Goal: Use online tool/utility: Utilize a website feature to perform a specific function

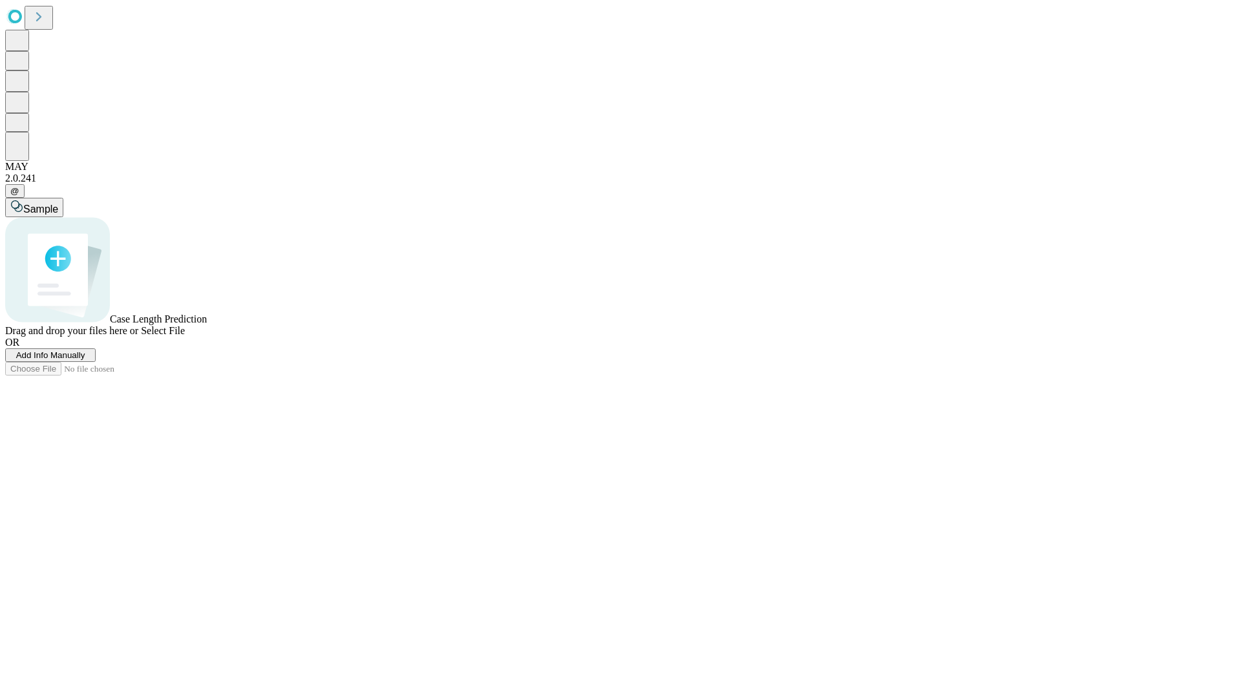
click at [185, 336] on span "Select File" at bounding box center [163, 330] width 44 height 11
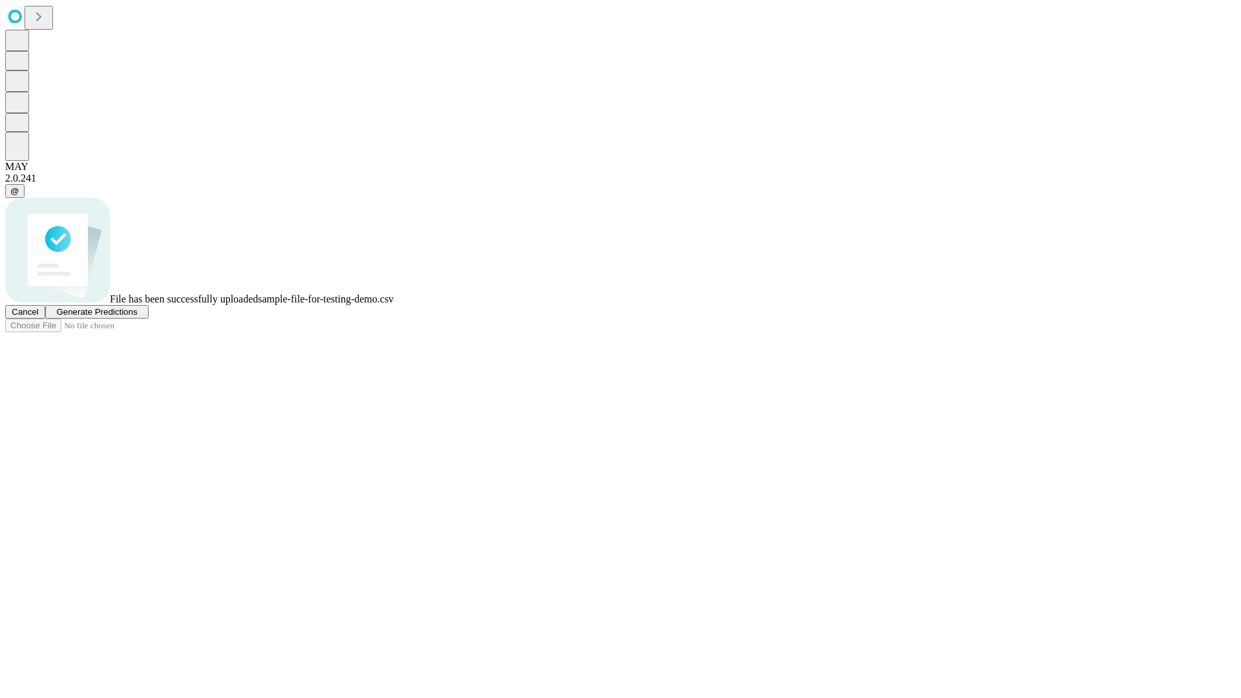
click at [137, 317] on span "Generate Predictions" at bounding box center [96, 312] width 81 height 10
